Goal: Transaction & Acquisition: Purchase product/service

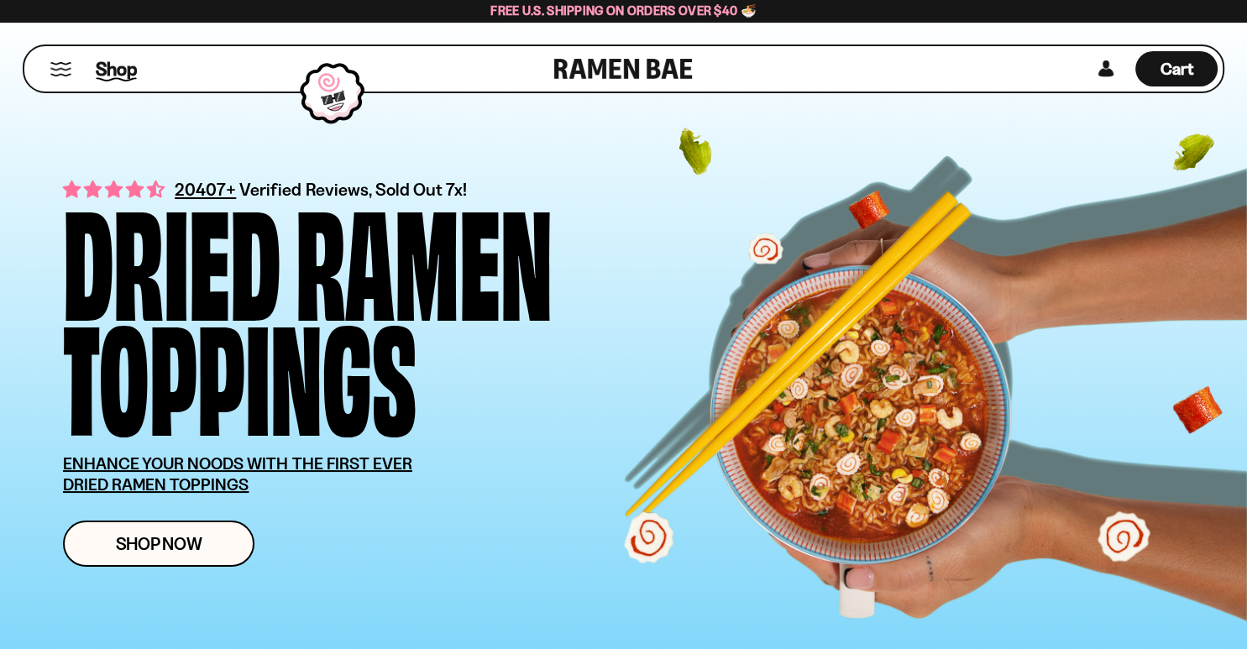
click at [104, 65] on span "Shop" at bounding box center [116, 68] width 41 height 25
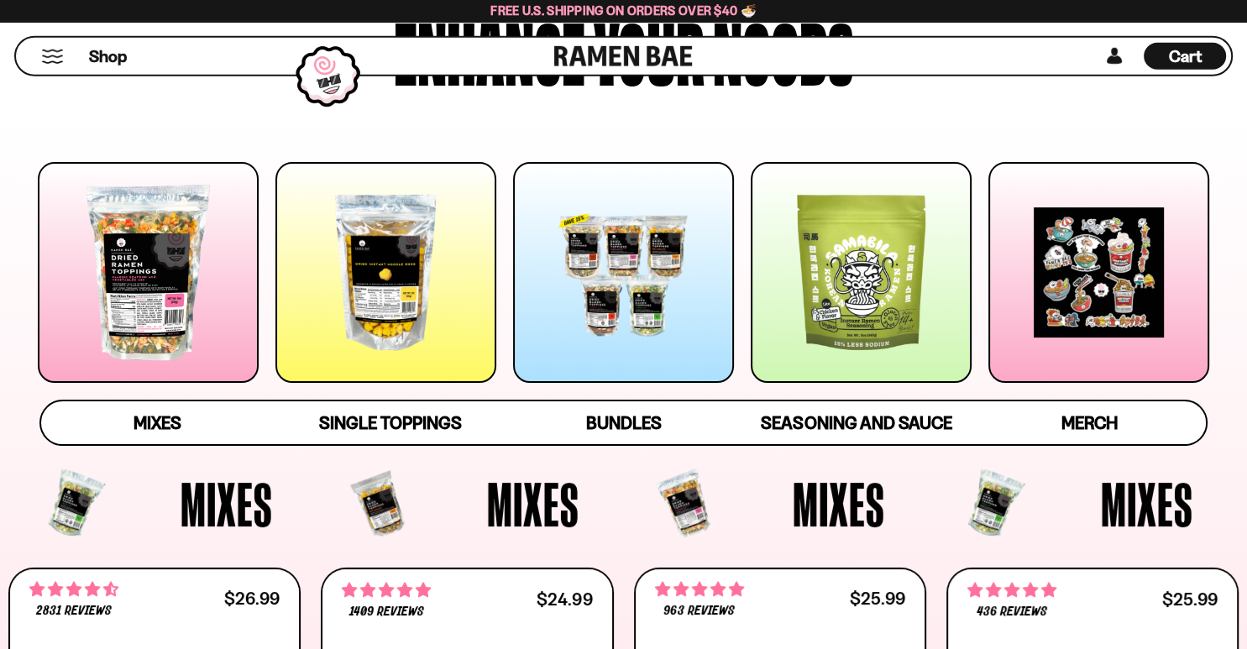
scroll to position [310, 0]
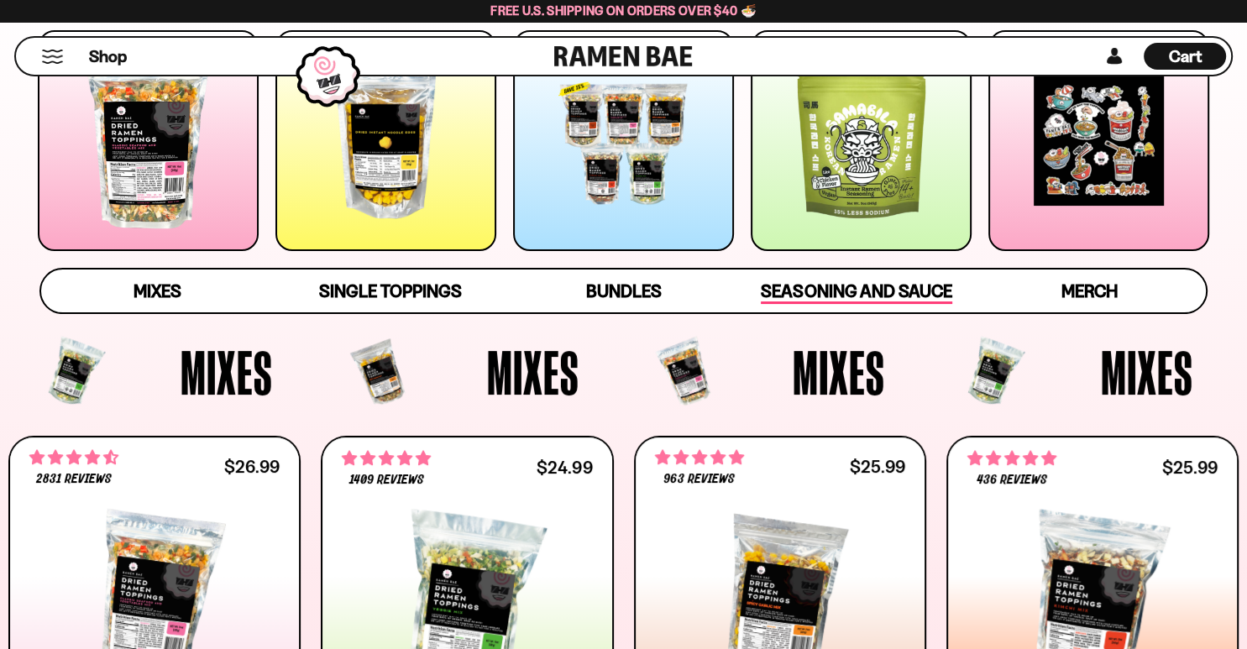
click at [866, 297] on span "Seasoning and Sauce" at bounding box center [856, 292] width 191 height 24
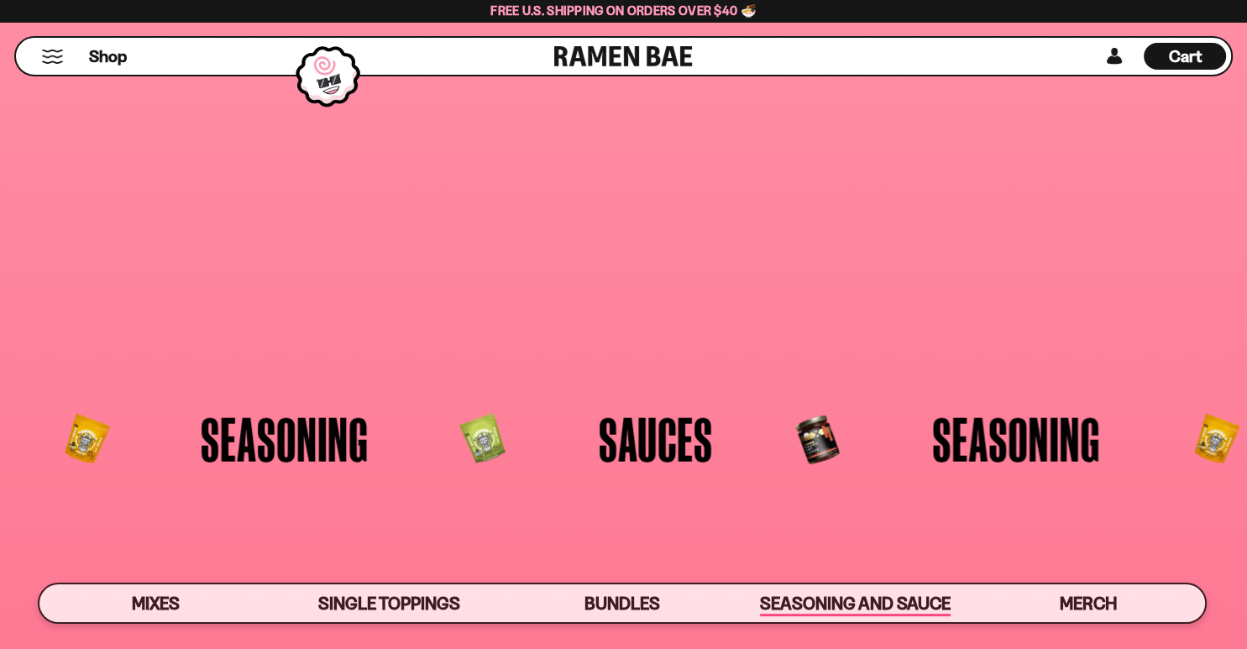
scroll to position [4080, 0]
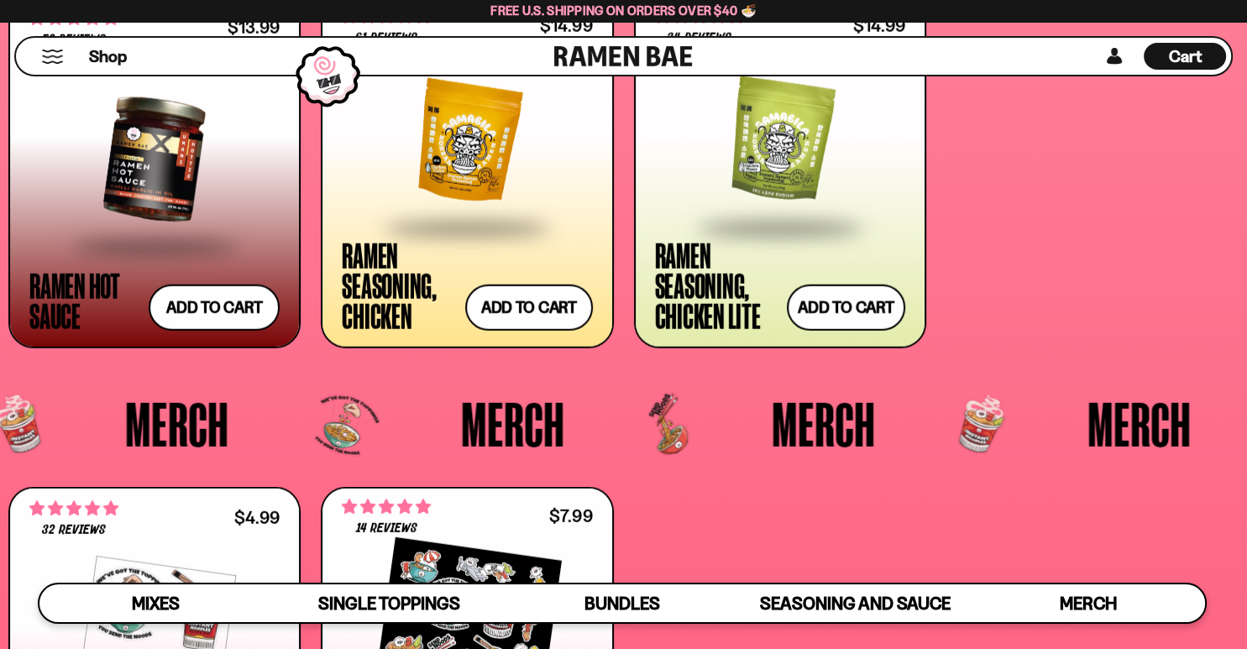
click at [133, 164] on div at bounding box center [154, 160] width 250 height 170
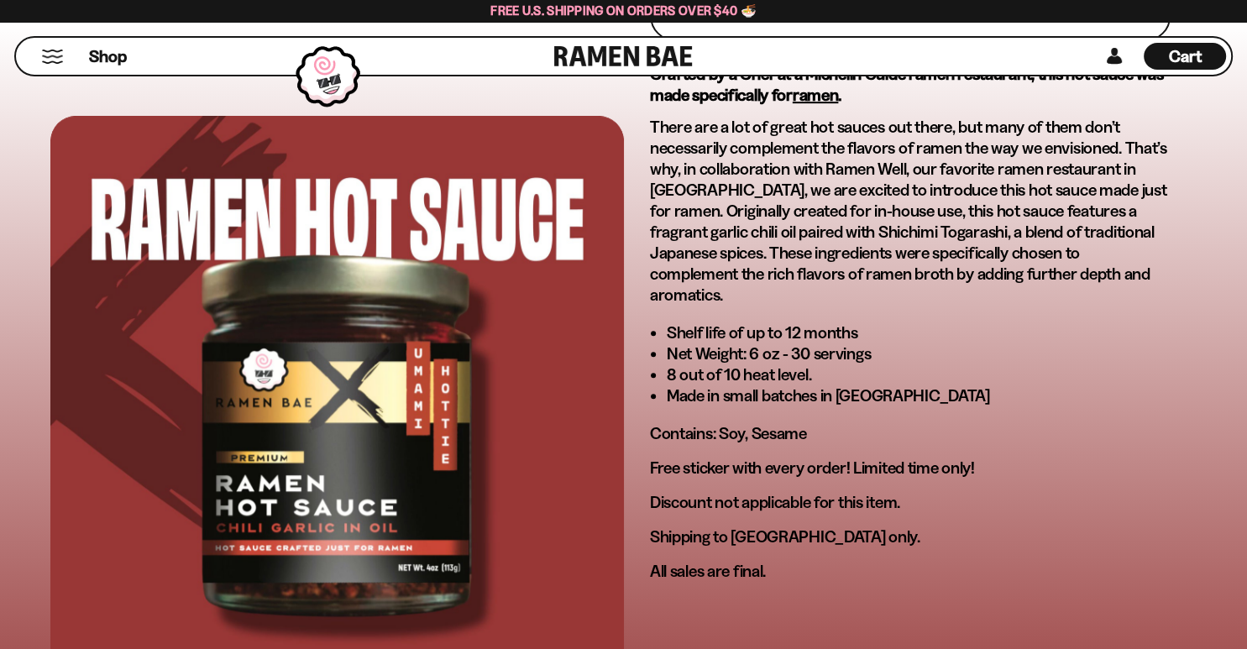
scroll to position [930, 0]
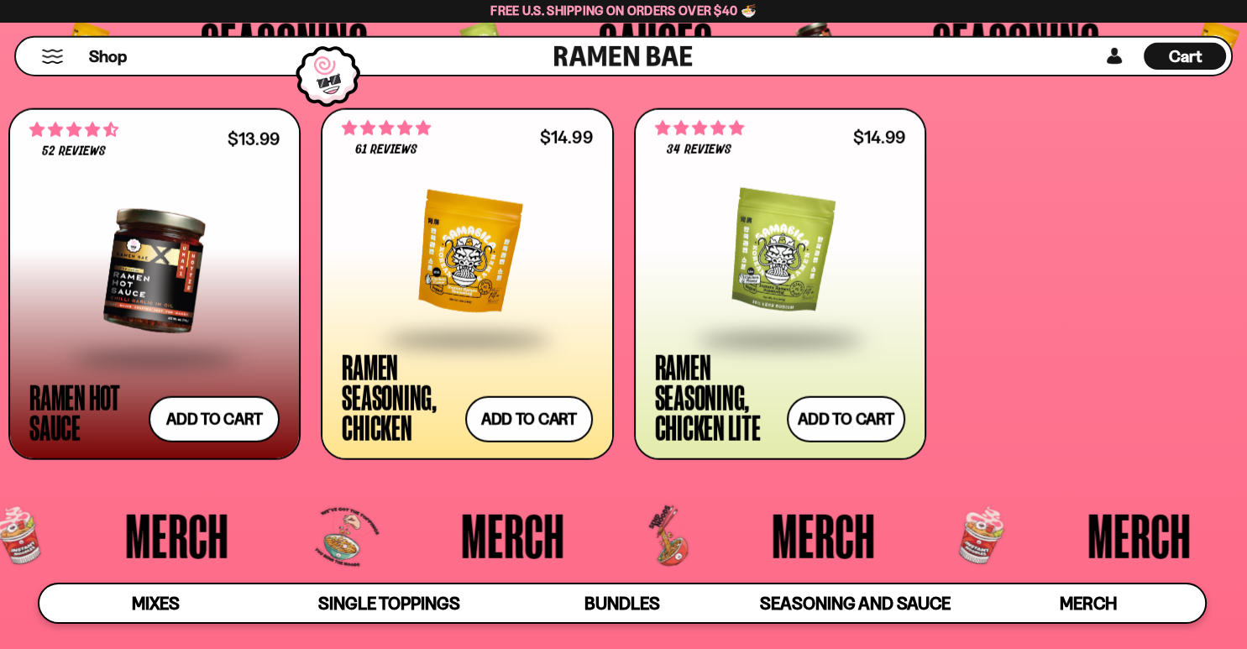
scroll to position [4122, 0]
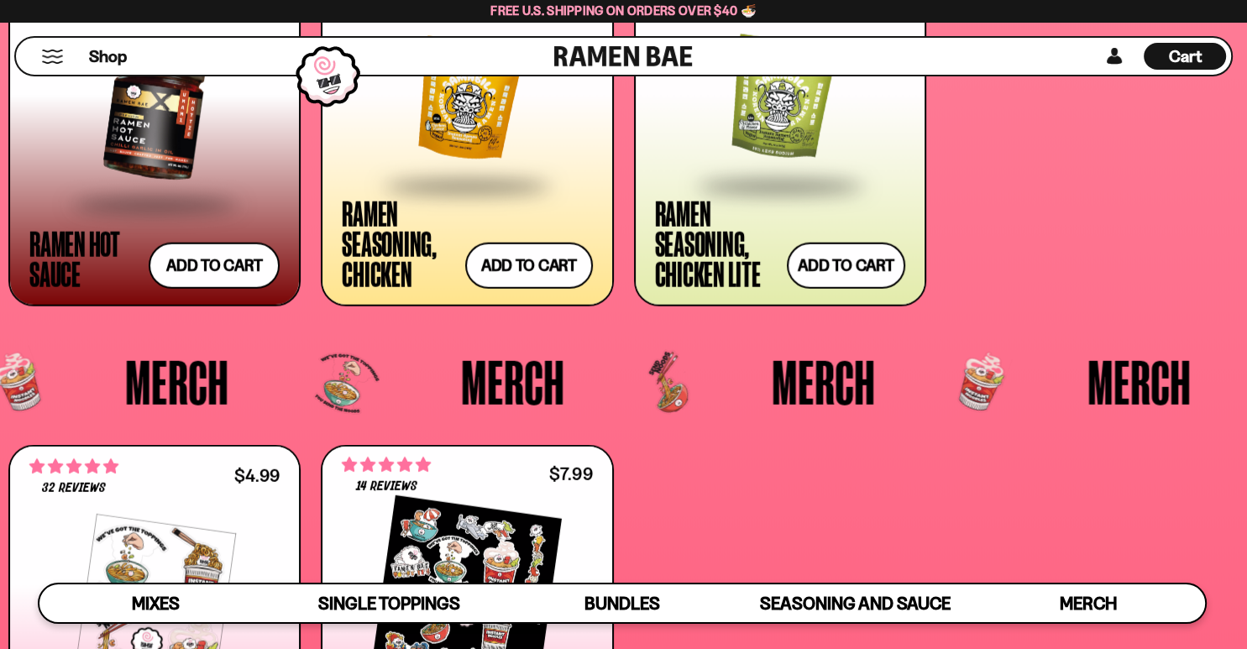
click at [479, 159] on span at bounding box center [466, 187] width 205 height 59
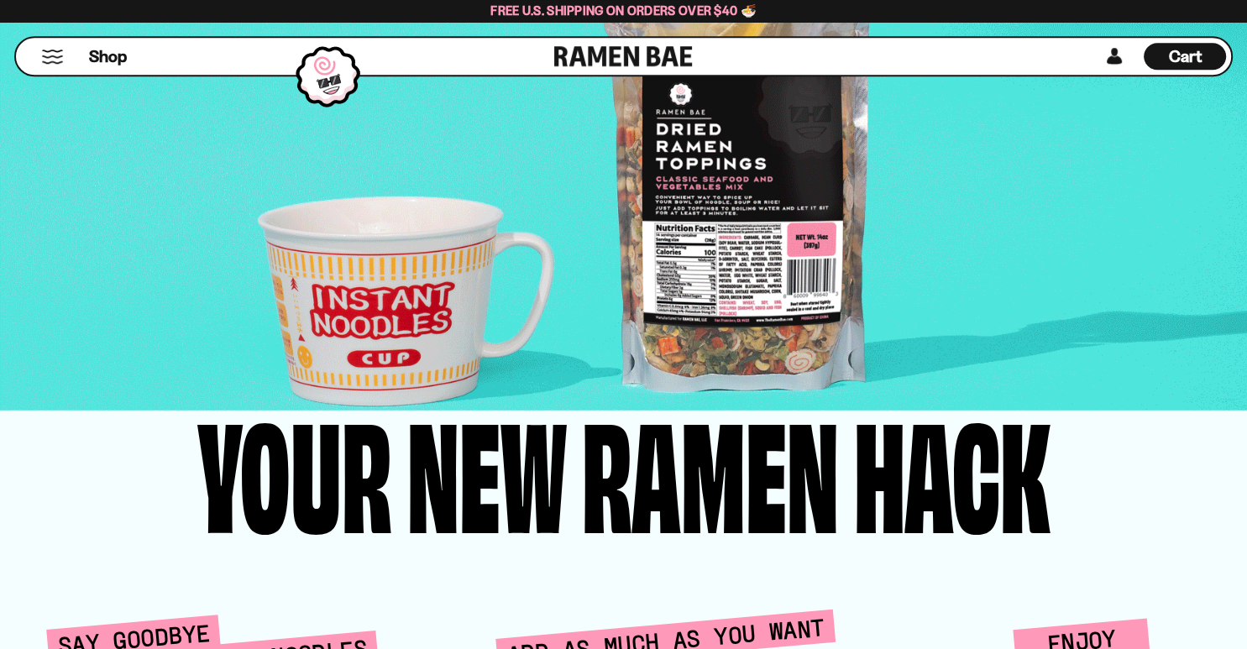
scroll to position [3280, 0]
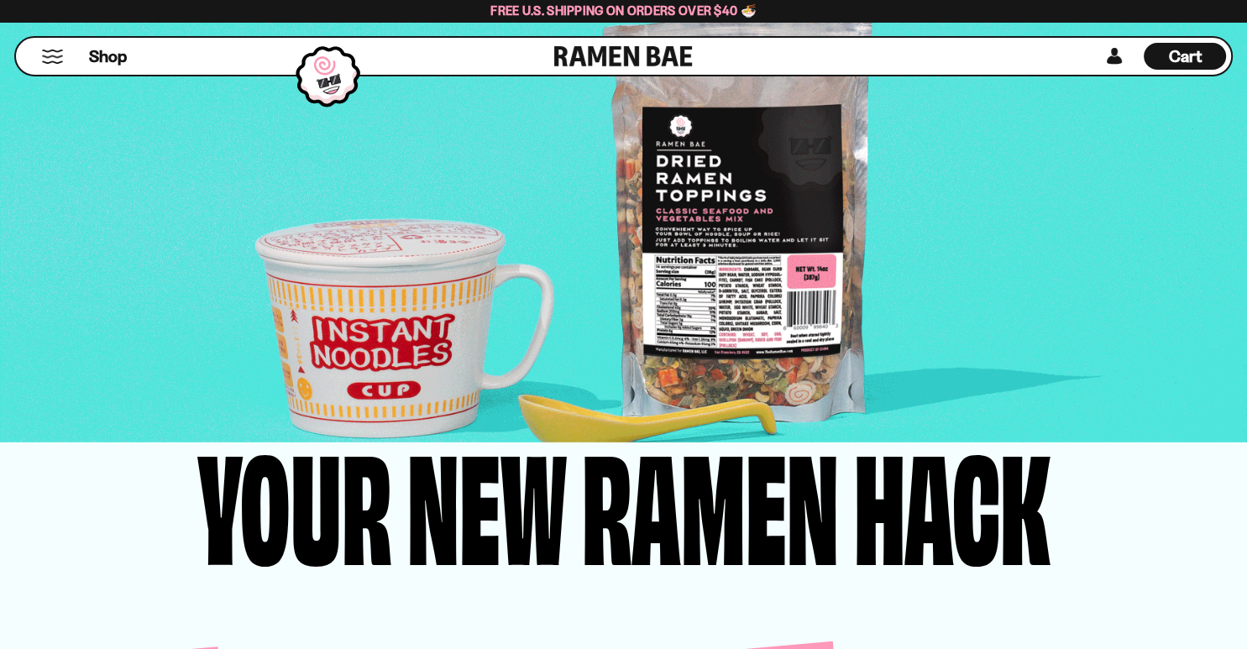
click at [70, 51] on div "Shop" at bounding box center [287, 56] width 533 height 37
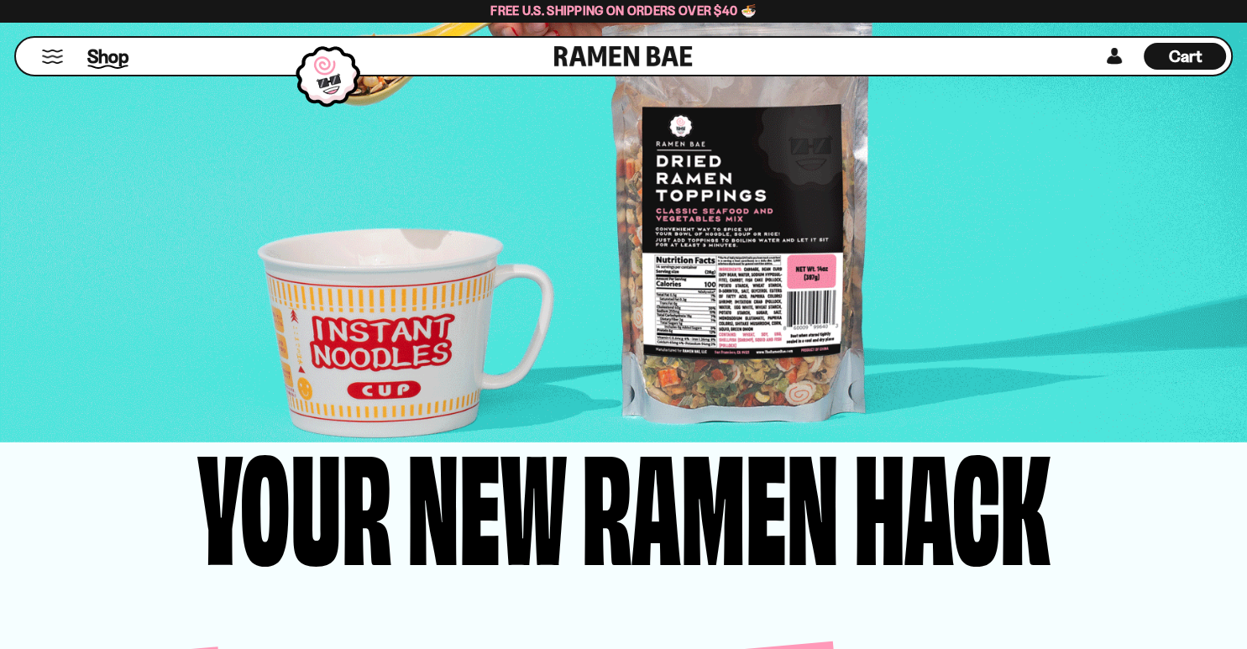
click at [113, 62] on span "Shop" at bounding box center [107, 56] width 41 height 25
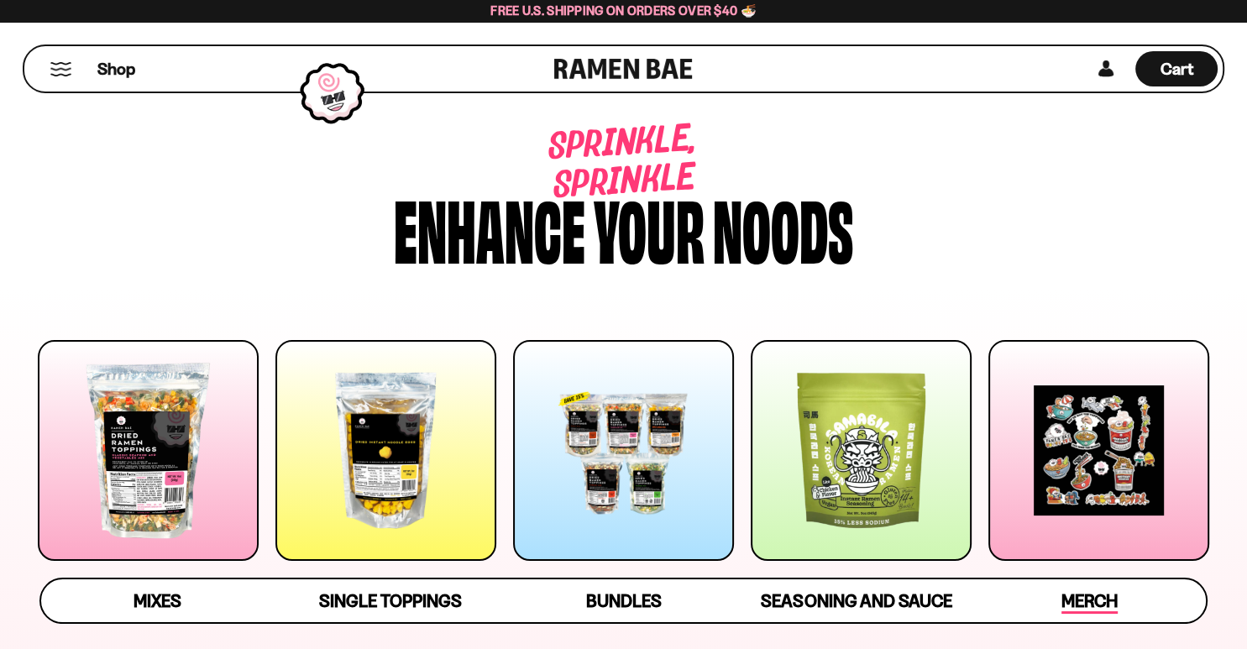
click at [1075, 614] on span "Merch" at bounding box center [1089, 602] width 56 height 24
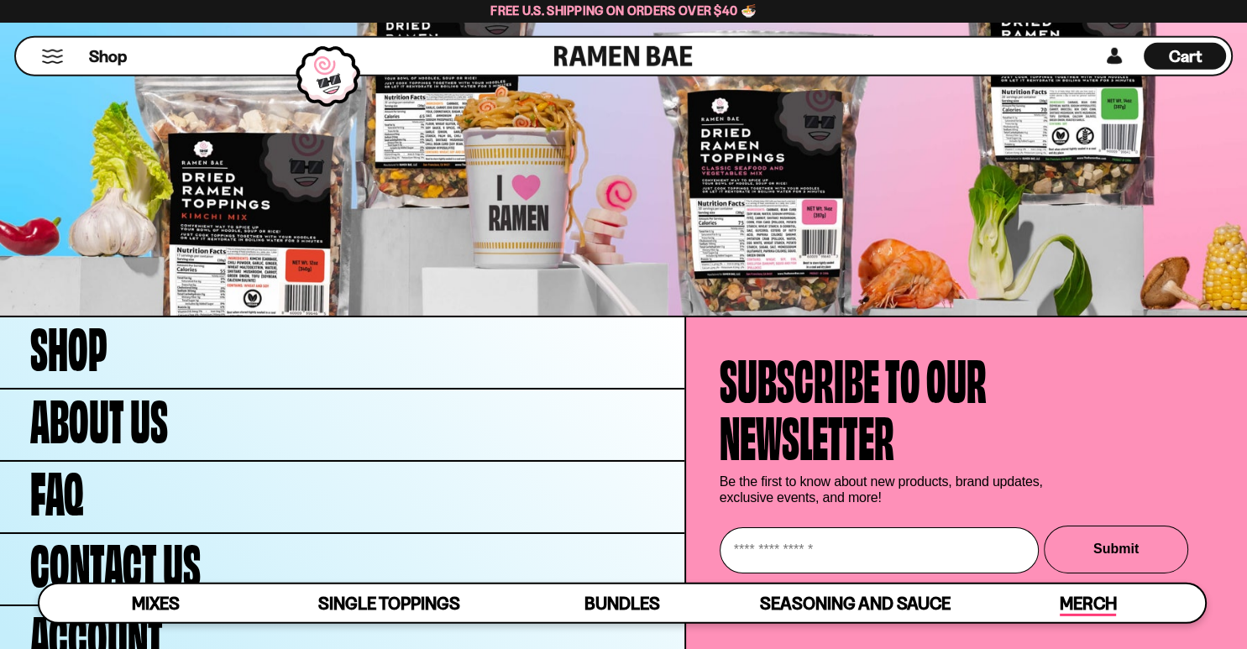
scroll to position [5521, 0]
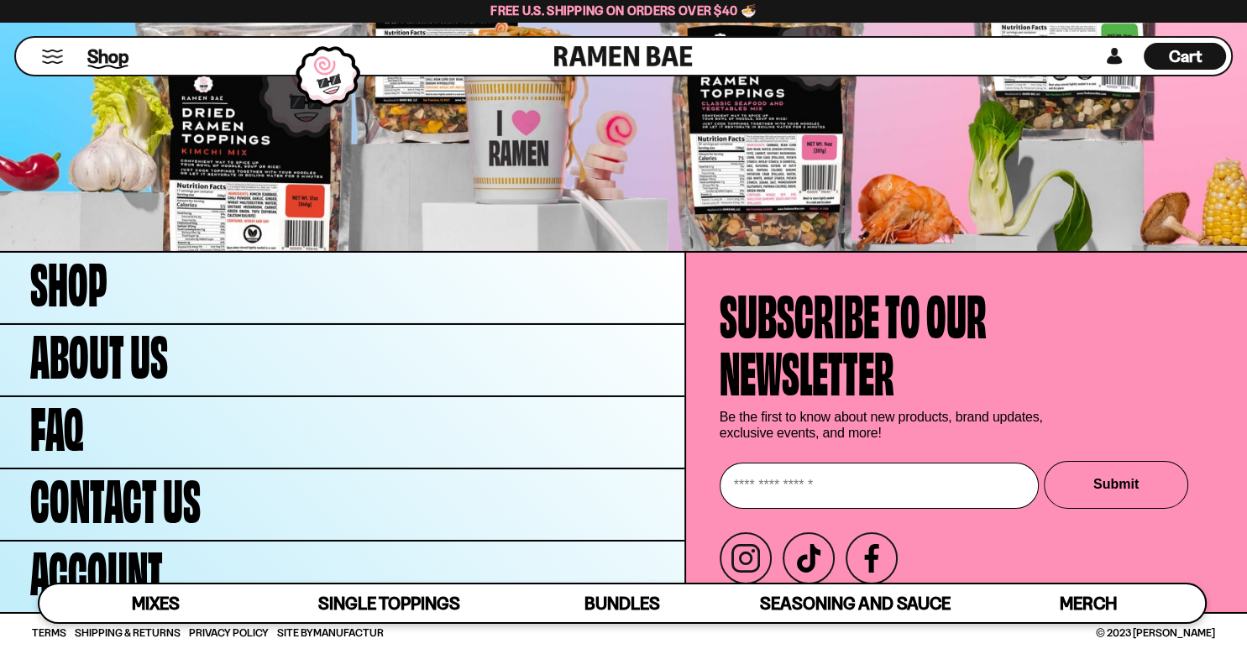
click at [116, 59] on span "Shop" at bounding box center [107, 56] width 41 height 25
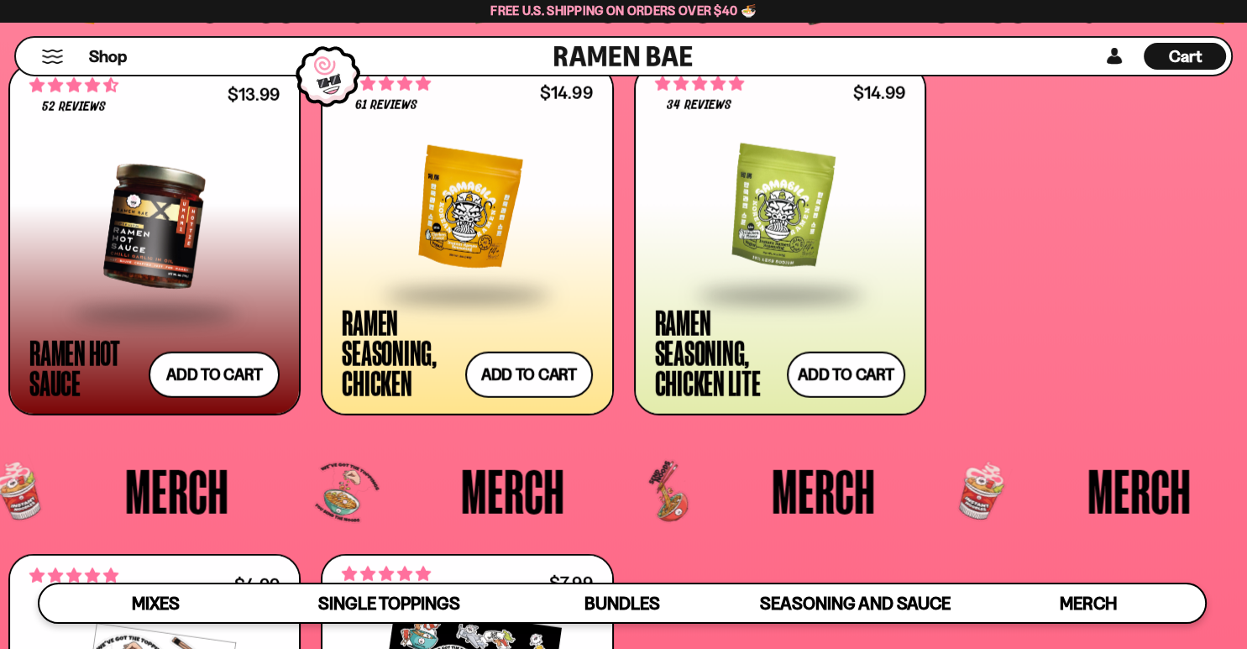
scroll to position [3970, 0]
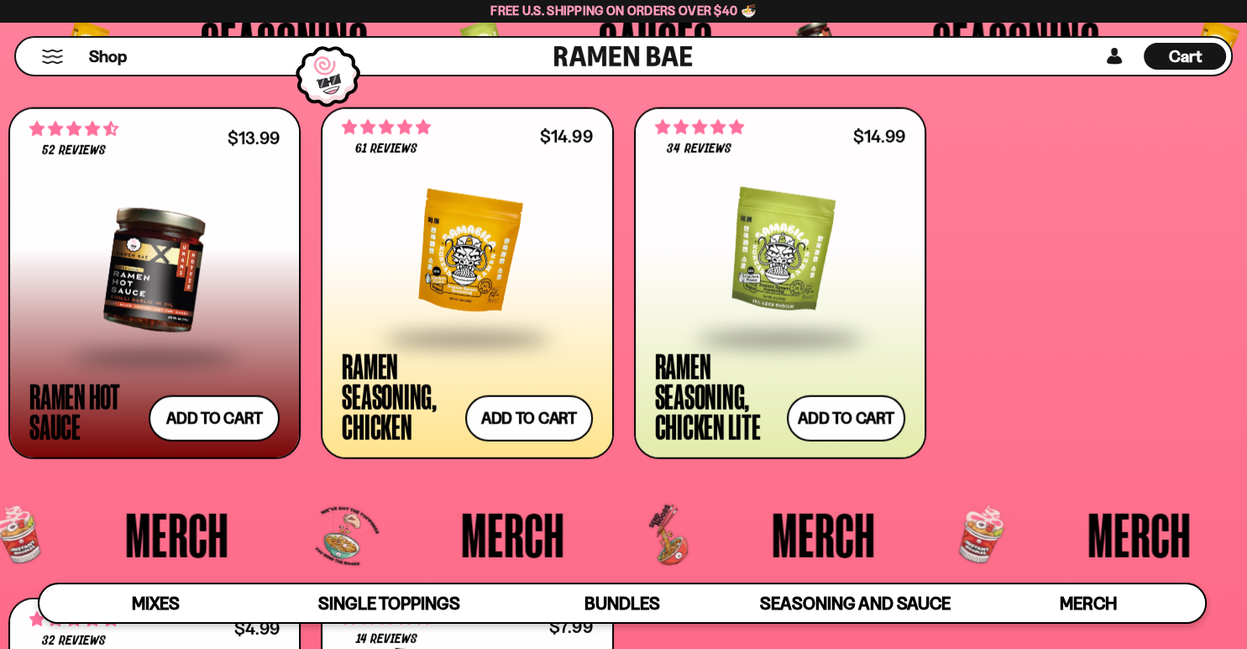
click at [785, 233] on div at bounding box center [780, 253] width 250 height 168
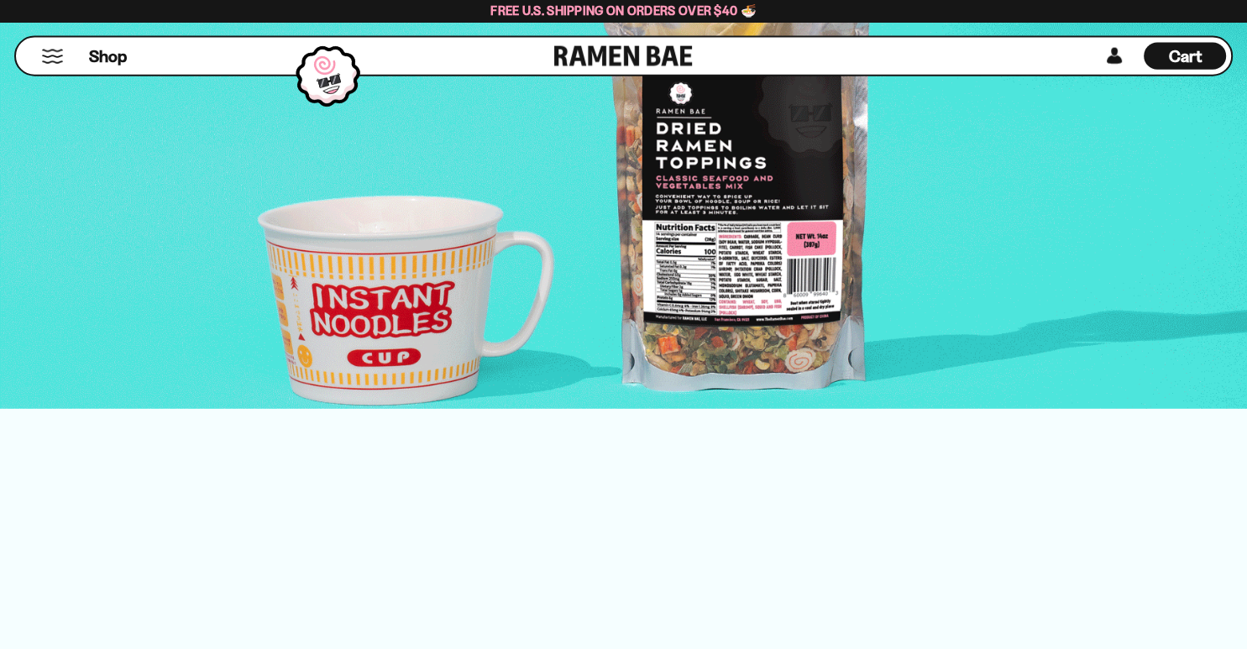
scroll to position [3475, 0]
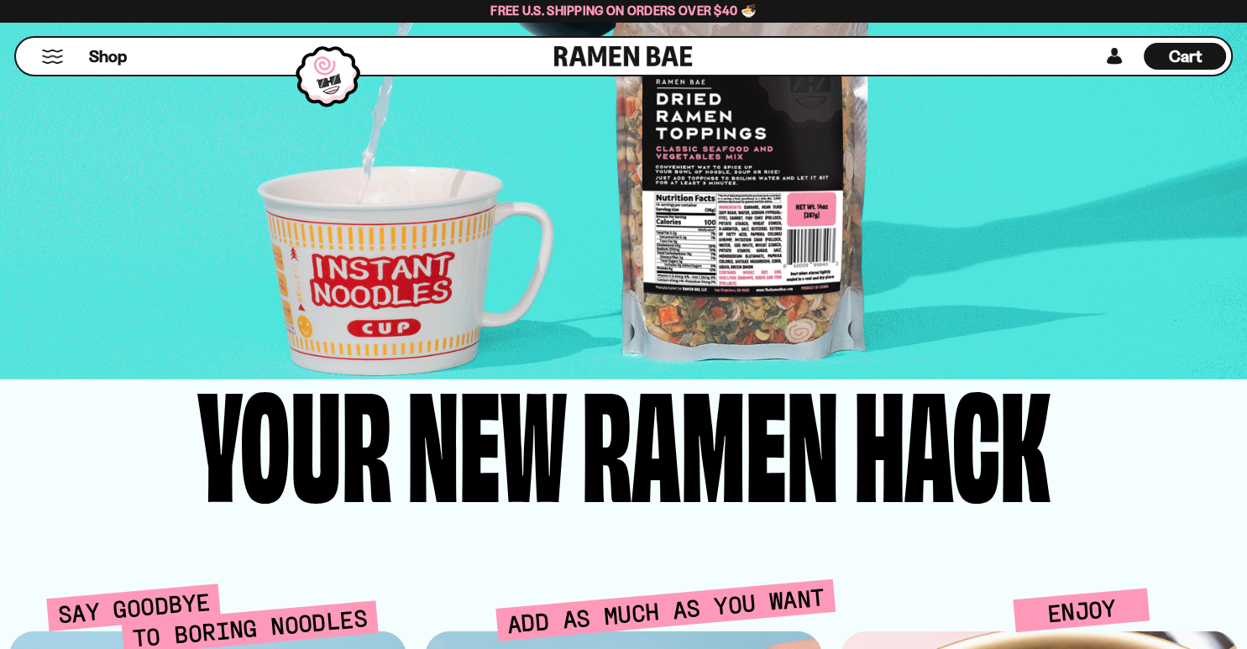
click at [402, 264] on div "how to prepare Just cook toppings together with your noodles or let it rehydrat…" at bounding box center [623, 2] width 1146 height 629
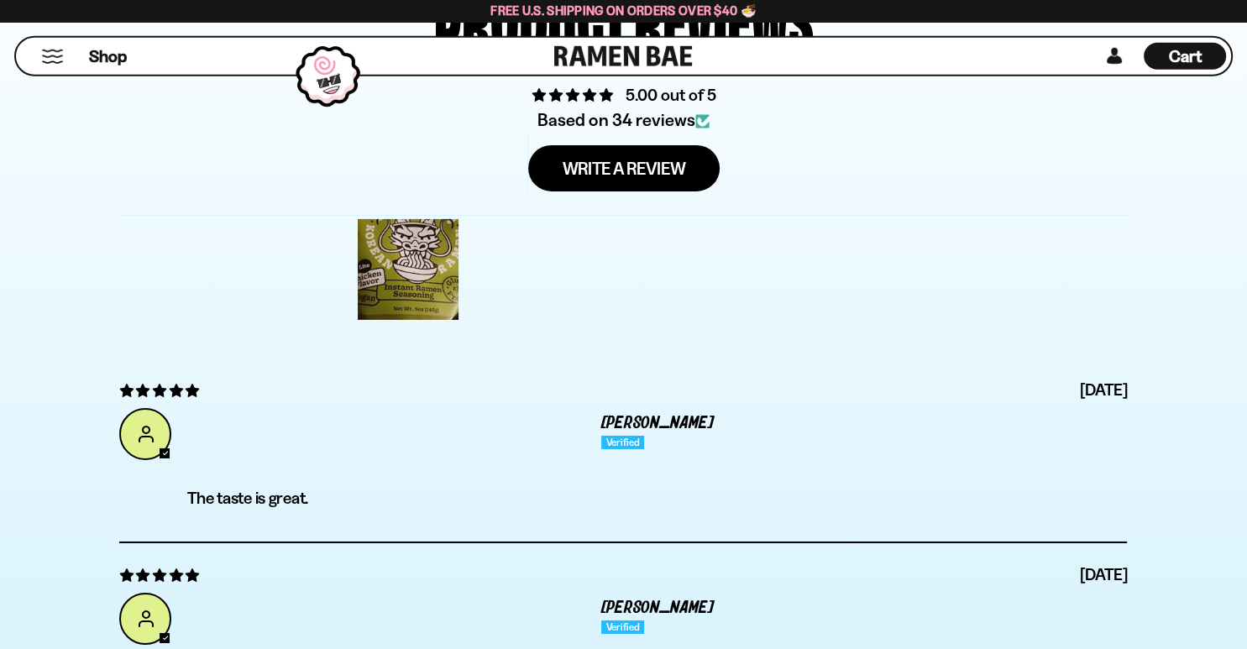
scroll to position [5470, 0]
